Goal: Task Accomplishment & Management: Manage account settings

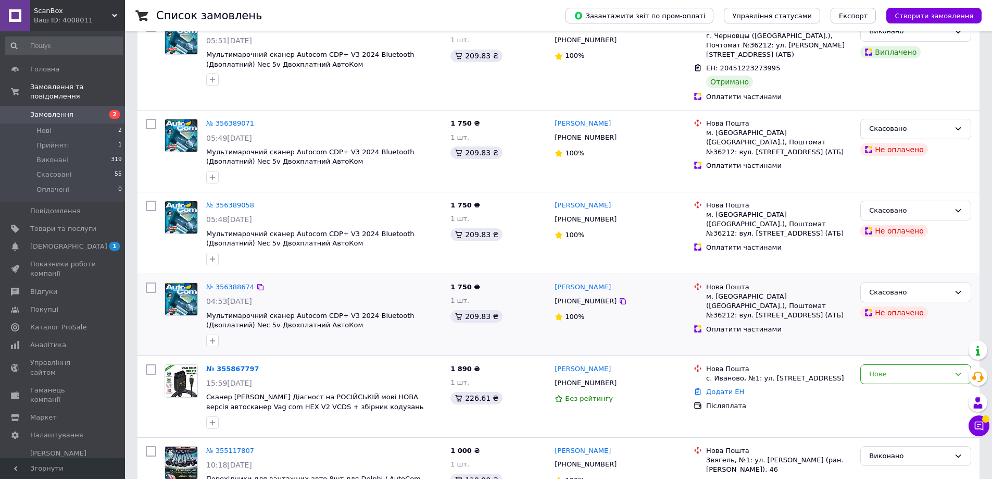
scroll to position [250, 0]
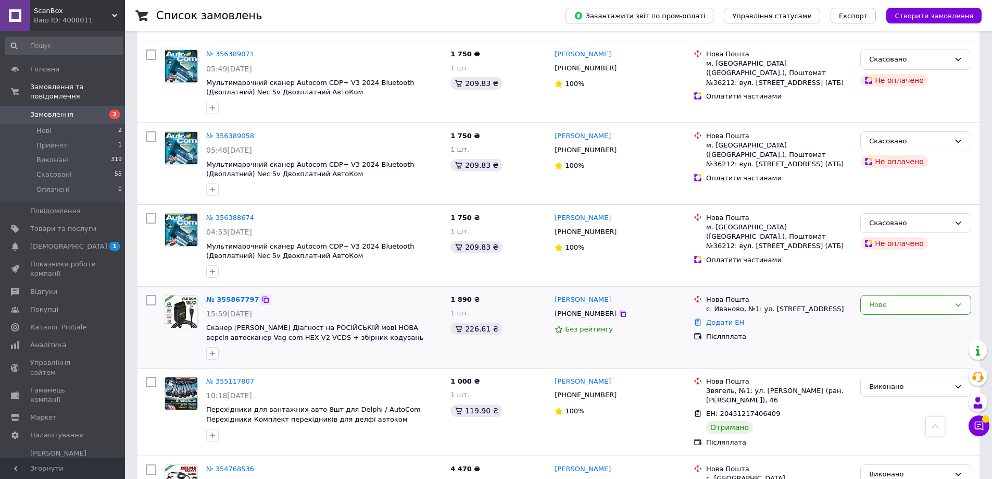
click at [261, 295] on icon at bounding box center [265, 299] width 8 height 8
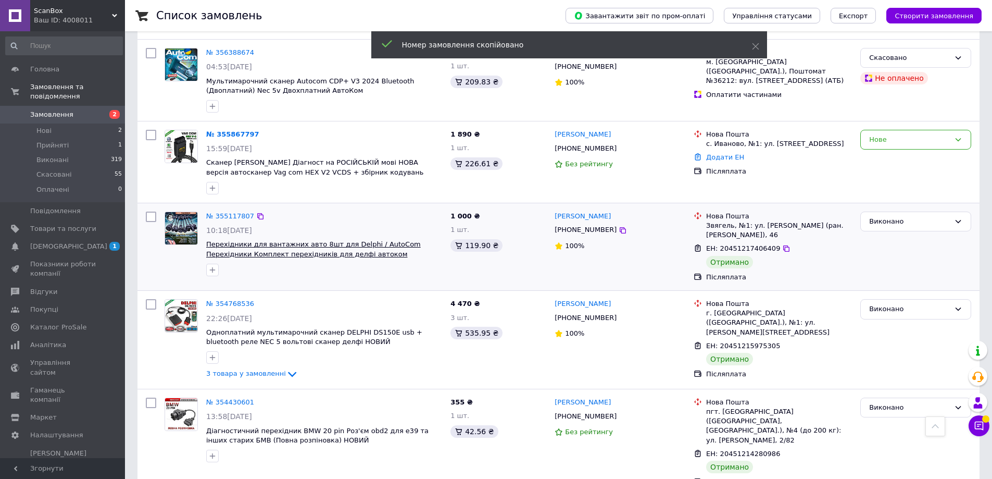
scroll to position [437, 0]
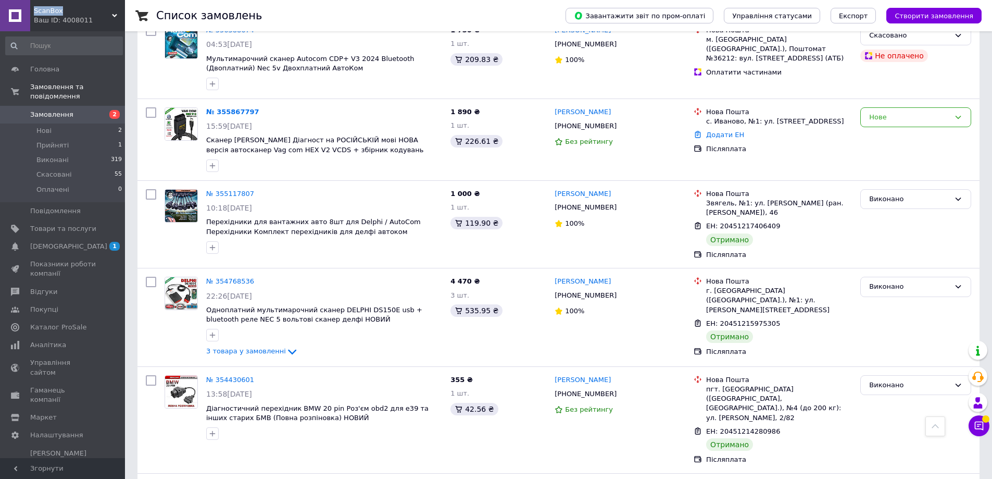
drag, startPoint x: 62, startPoint y: 10, endPoint x: 34, endPoint y: 11, distance: 28.7
click at [34, 11] on span "ScanBox" at bounding box center [73, 10] width 78 height 9
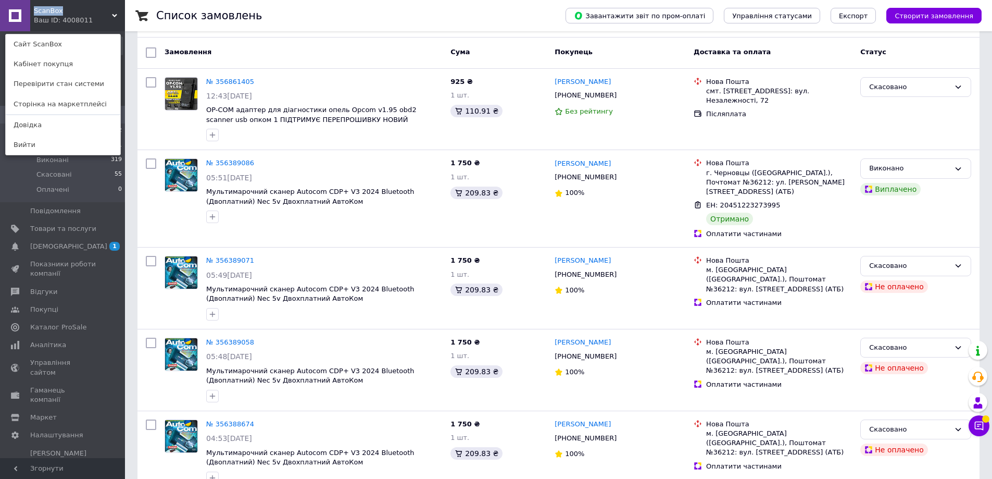
scroll to position [250, 0]
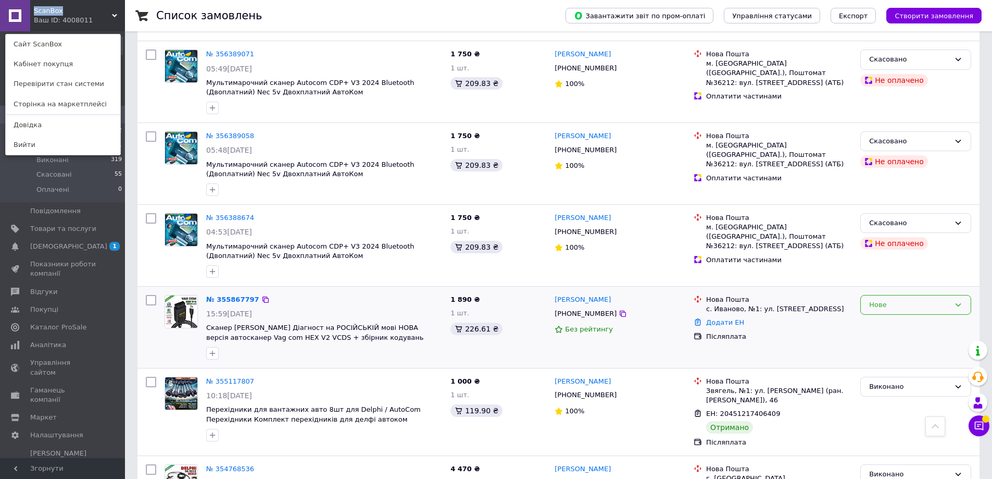
click at [886, 302] on div "Нове" at bounding box center [915, 305] width 111 height 20
click at [891, 355] on li "Скасовано" at bounding box center [916, 364] width 110 height 19
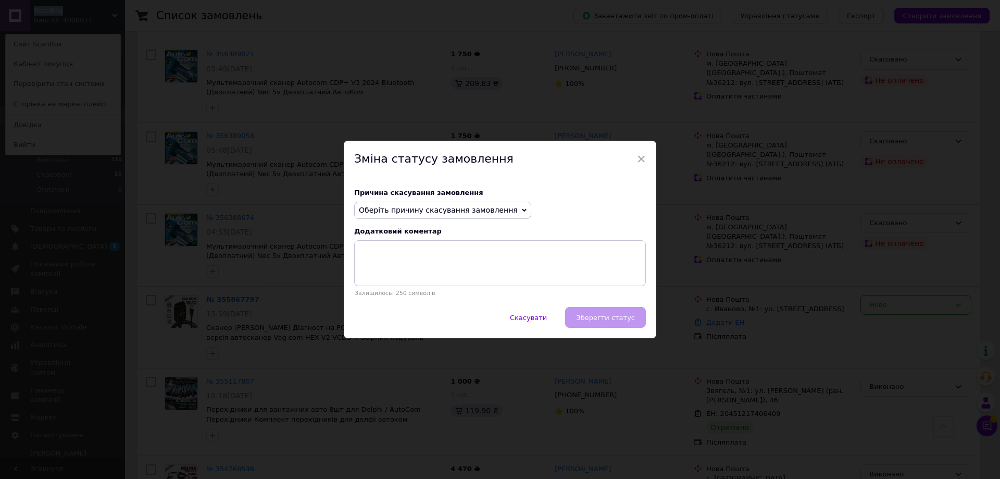
click at [427, 217] on span "Оберіть причину скасування замовлення" at bounding box center [442, 211] width 177 height 18
click at [417, 274] on li "На прохання покупця" at bounding box center [443, 274] width 176 height 15
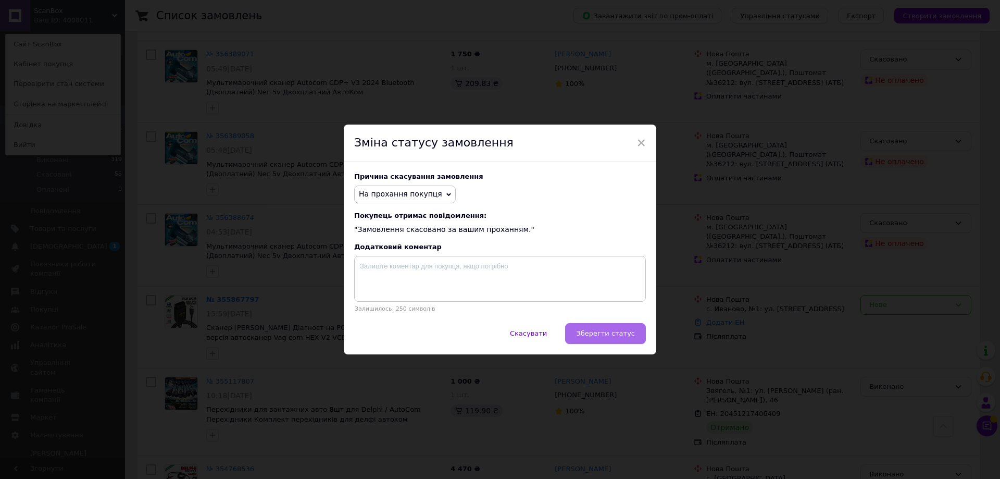
click at [612, 333] on span "Зберегти статус" at bounding box center [605, 333] width 59 height 8
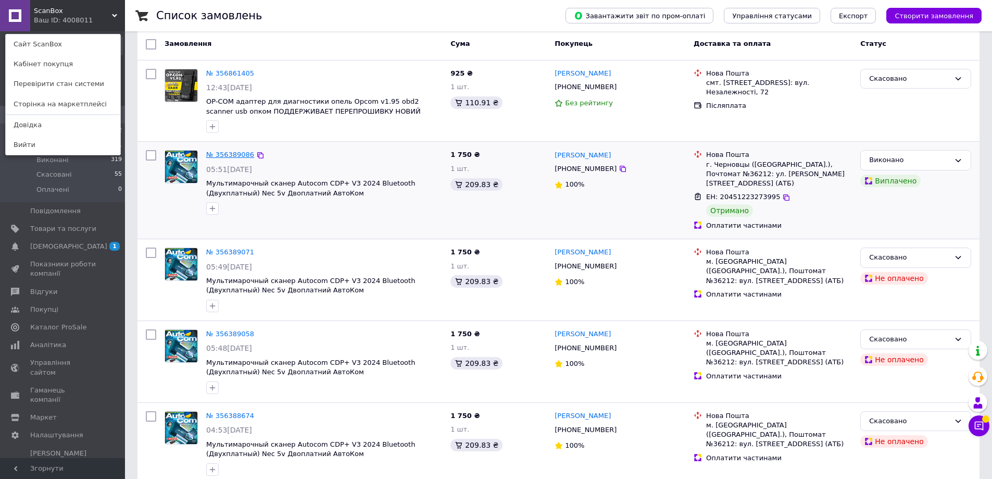
scroll to position [0, 0]
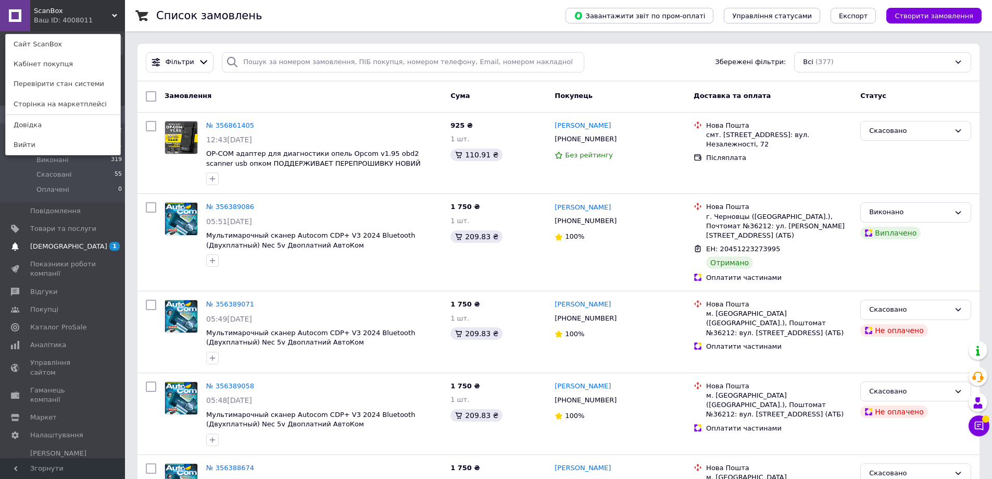
click at [70, 237] on link "[DEMOGRAPHIC_DATA] 1 0" at bounding box center [64, 246] width 128 height 18
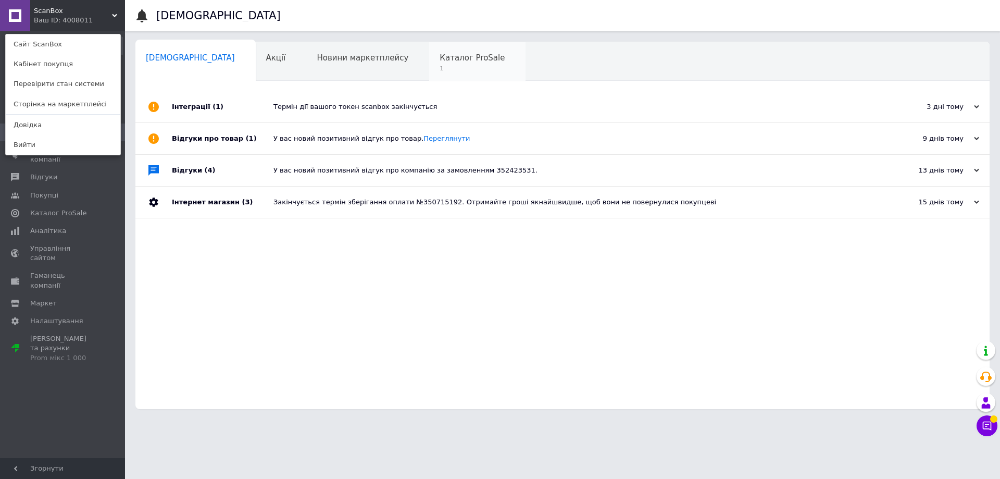
click at [440, 58] on span "Каталог ProSale" at bounding box center [472, 57] width 65 height 9
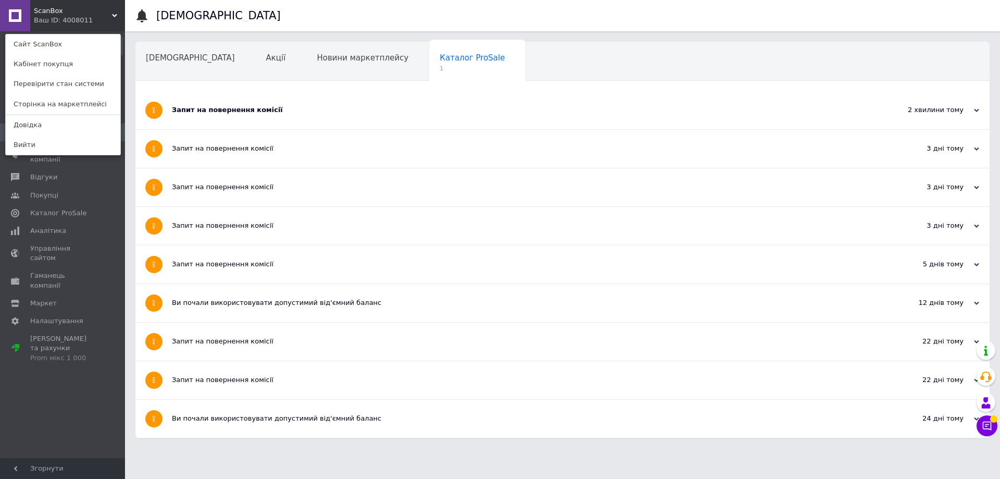
click at [347, 111] on div "Запит на повернення комісії" at bounding box center [523, 109] width 703 height 9
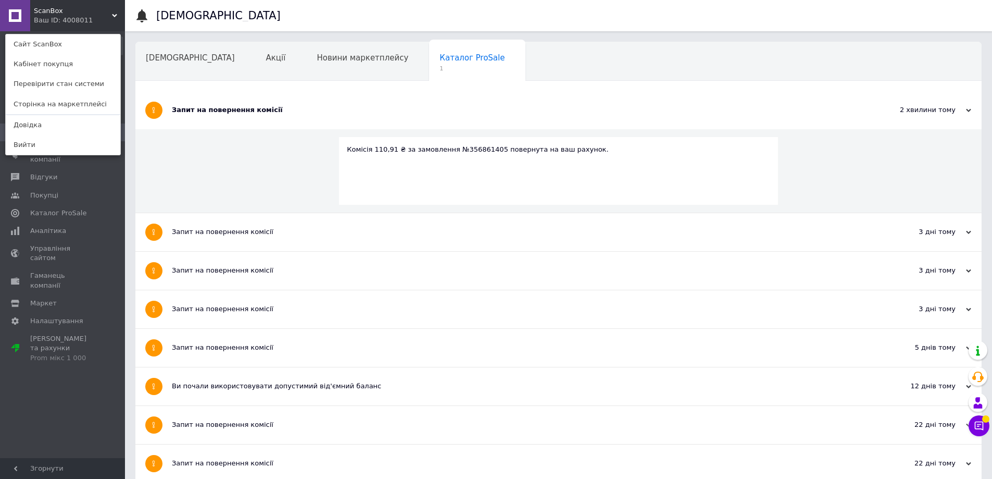
drag, startPoint x: 217, startPoint y: 162, endPoint x: 267, endPoint y: 148, distance: 52.6
click at [217, 162] on div "Комісія 110,91 ₴ за замовлення №356861405 повернута на ваш рахунок." at bounding box center [558, 171] width 846 height 84
